Goal: Task Accomplishment & Management: Use online tool/utility

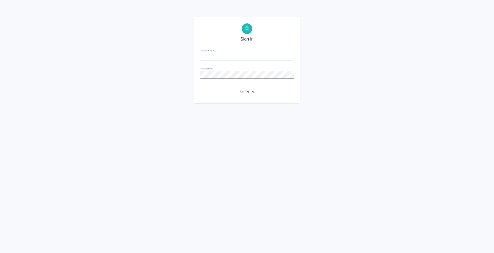
type input "[EMAIL_ADDRESS][DOMAIN_NAME]"
click at [240, 90] on span "Sign in" at bounding box center [246, 92] width 85 height 7
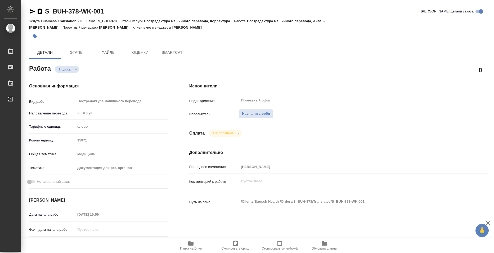
type textarea "x"
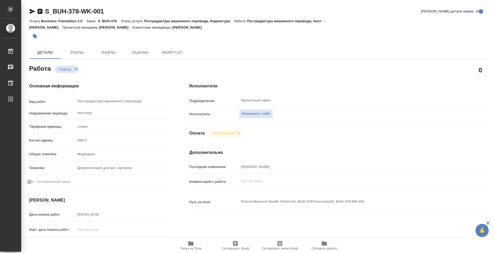
type textarea "x"
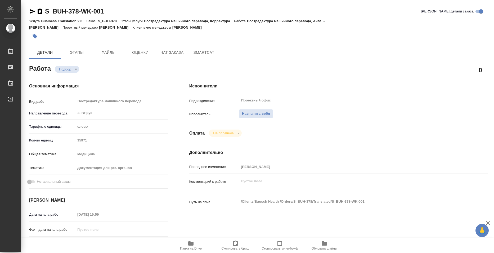
type textarea "x"
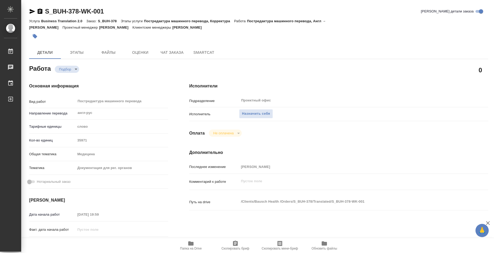
type textarea "x"
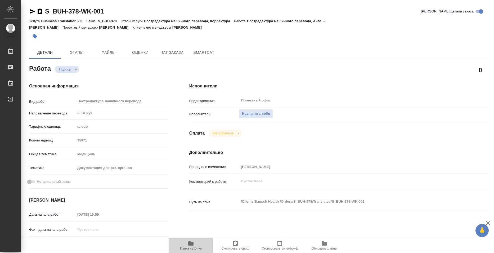
click at [196, 249] on span "Папка на Drive" at bounding box center [191, 248] width 22 height 4
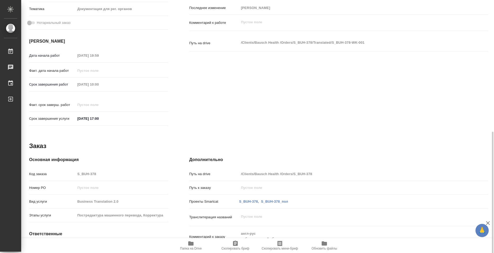
scroll to position [185, 0]
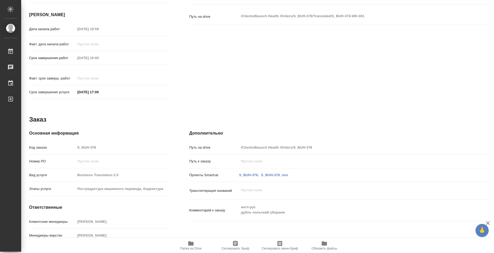
type textarea "x"
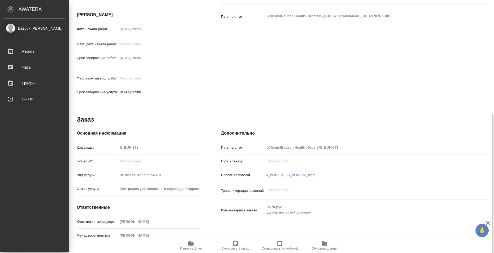
scroll to position [192, 0]
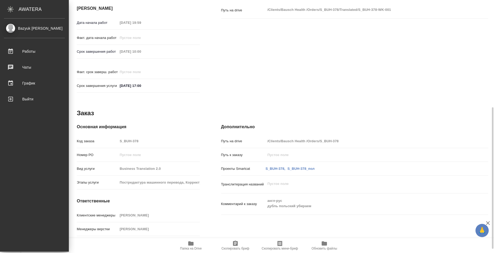
type textarea "x"
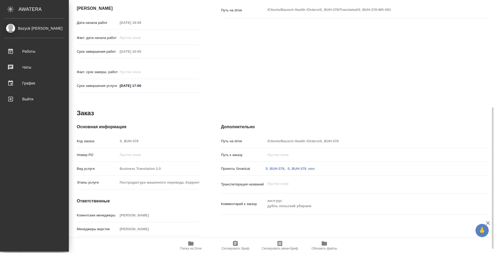
type textarea "x"
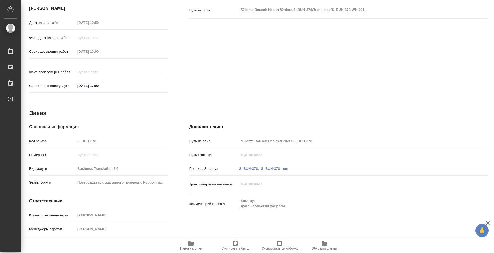
type textarea "x"
